Goal: Task Accomplishment & Management: Manage account settings

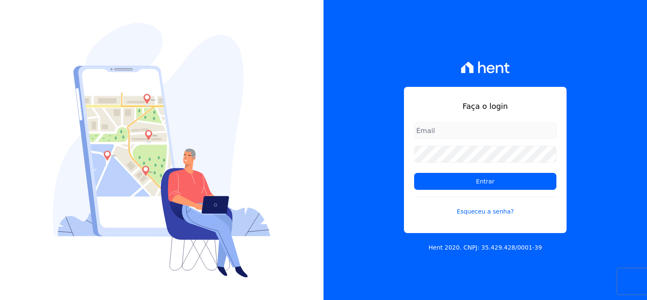
click at [483, 130] on input "email" at bounding box center [485, 130] width 142 height 17
type input "[EMAIL_ADDRESS][DOMAIN_NAME]"
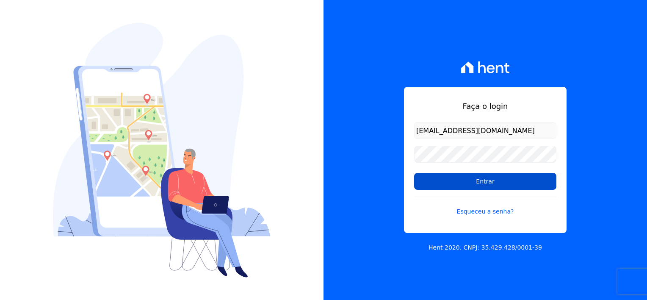
click at [467, 180] on input "Entrar" at bounding box center [485, 181] width 142 height 17
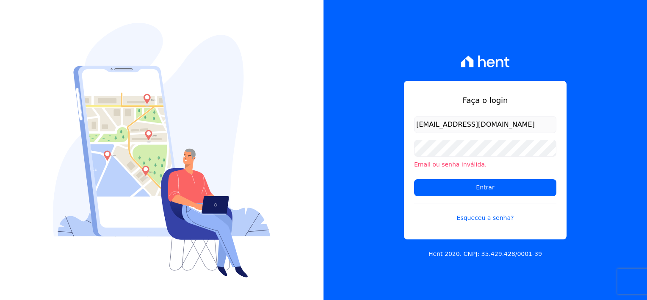
click at [475, 162] on li "Email ou senha inválida." at bounding box center [485, 164] width 142 height 9
click at [472, 161] on li "Email ou senha inválida." at bounding box center [485, 164] width 142 height 9
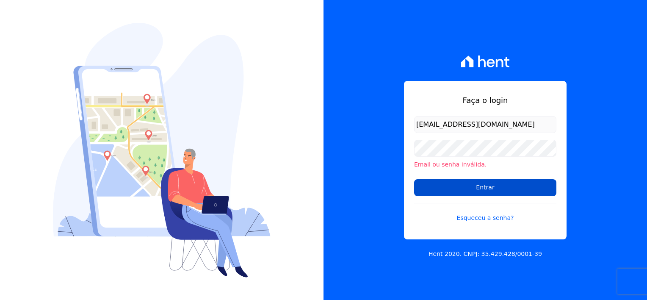
click at [473, 181] on input "Entrar" at bounding box center [485, 187] width 142 height 17
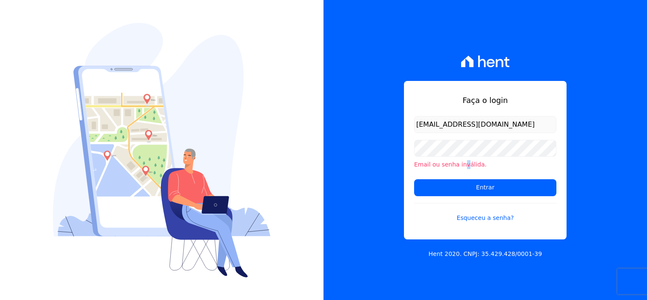
click at [461, 164] on li "Email ou senha inválida." at bounding box center [485, 164] width 142 height 9
click at [473, 218] on link "Esqueceu a senha?" at bounding box center [485, 212] width 142 height 19
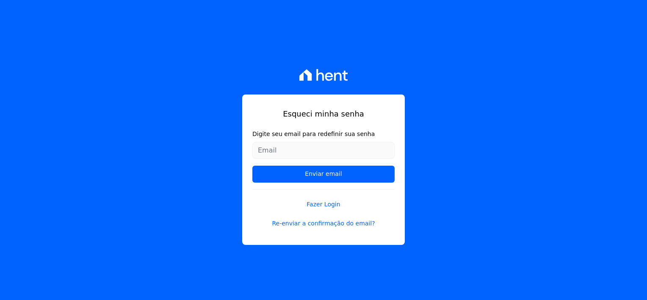
click at [327, 154] on input "Digite seu email para redefinir sua senha" at bounding box center [323, 150] width 142 height 17
type input "[EMAIL_ADDRESS][DOMAIN_NAME]"
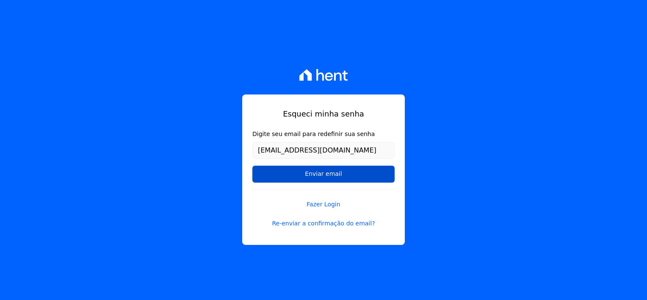
click at [325, 175] on input "Enviar email" at bounding box center [323, 174] width 142 height 17
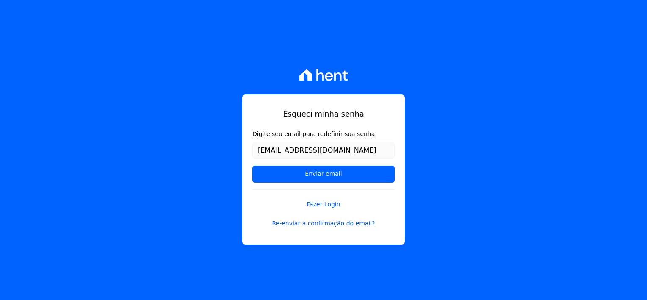
click at [300, 221] on link "Re-enviar a confirmação do email?" at bounding box center [323, 223] width 142 height 9
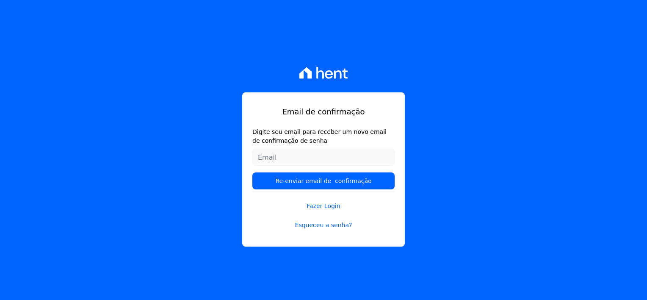
click at [351, 156] on input "Digite seu email para receber um novo email de confirmação de senha" at bounding box center [323, 157] width 142 height 17
type input "[EMAIL_ADDRESS][DOMAIN_NAME]"
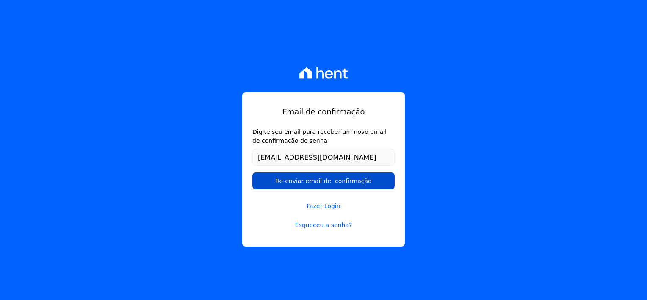
click at [324, 180] on input "Re-enviar email de confirmação" at bounding box center [323, 180] width 142 height 17
click at [341, 182] on input "Re-enviar email de confirmação" at bounding box center [323, 180] width 142 height 17
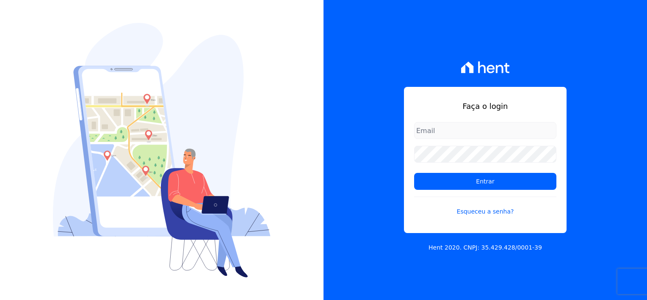
click at [447, 129] on input "email" at bounding box center [485, 130] width 142 height 17
type input "[EMAIL_ADDRESS][DOMAIN_NAME]"
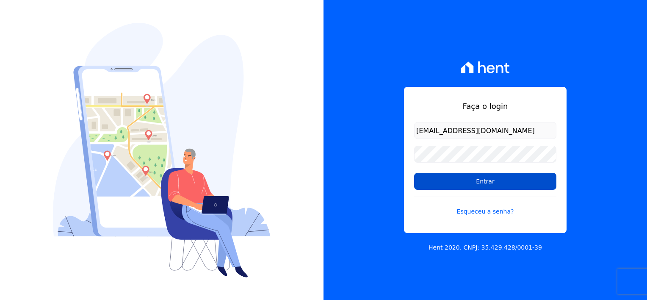
click at [460, 182] on input "Entrar" at bounding box center [485, 181] width 142 height 17
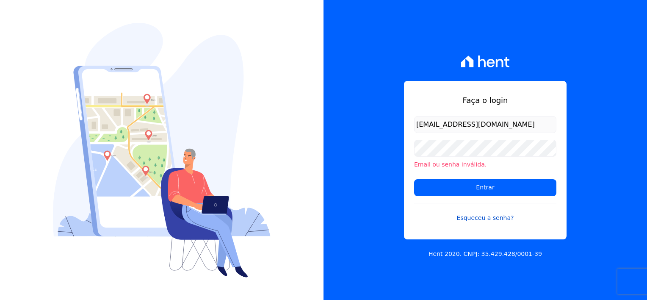
click at [473, 218] on link "Esqueceu a senha?" at bounding box center [485, 212] width 142 height 19
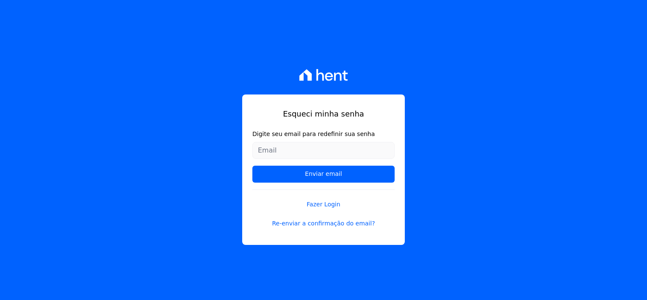
click at [307, 146] on input "Digite seu email para redefinir sua senha" at bounding box center [323, 150] width 142 height 17
type input "simonemm15@gmail.com"
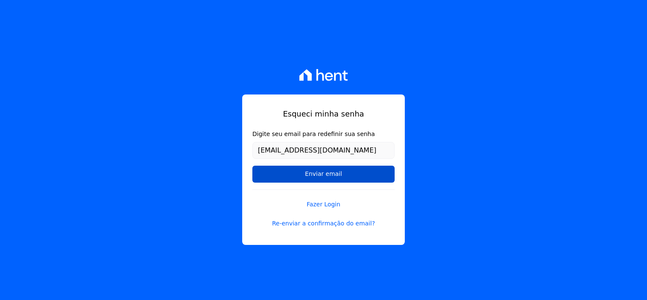
click at [319, 175] on input "Enviar email" at bounding box center [323, 174] width 142 height 17
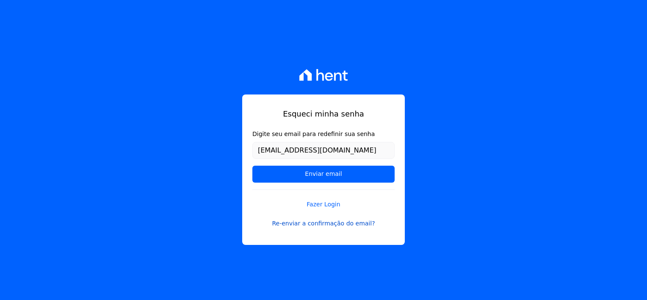
click at [304, 226] on link "Re-enviar a confirmação do email?" at bounding box center [323, 223] width 142 height 9
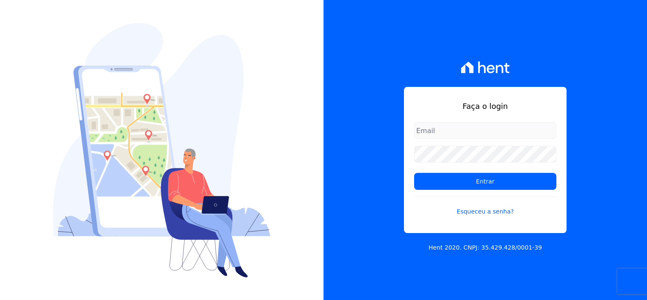
click at [436, 132] on input "email" at bounding box center [485, 130] width 142 height 17
click at [482, 62] on icon at bounding box center [485, 67] width 49 height 12
click at [453, 132] on input "email" at bounding box center [485, 130] width 142 height 17
type input "[EMAIL_ADDRESS][DOMAIN_NAME]"
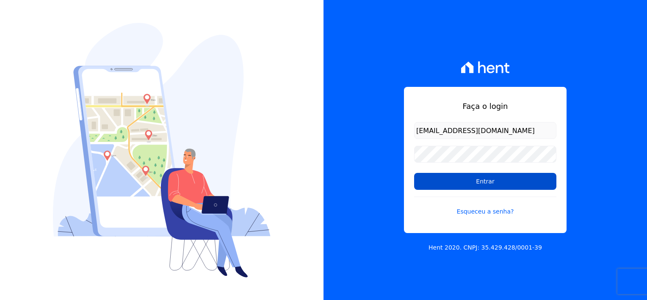
click at [454, 181] on input "Entrar" at bounding box center [485, 181] width 142 height 17
